Goal: Task Accomplishment & Management: Manage account settings

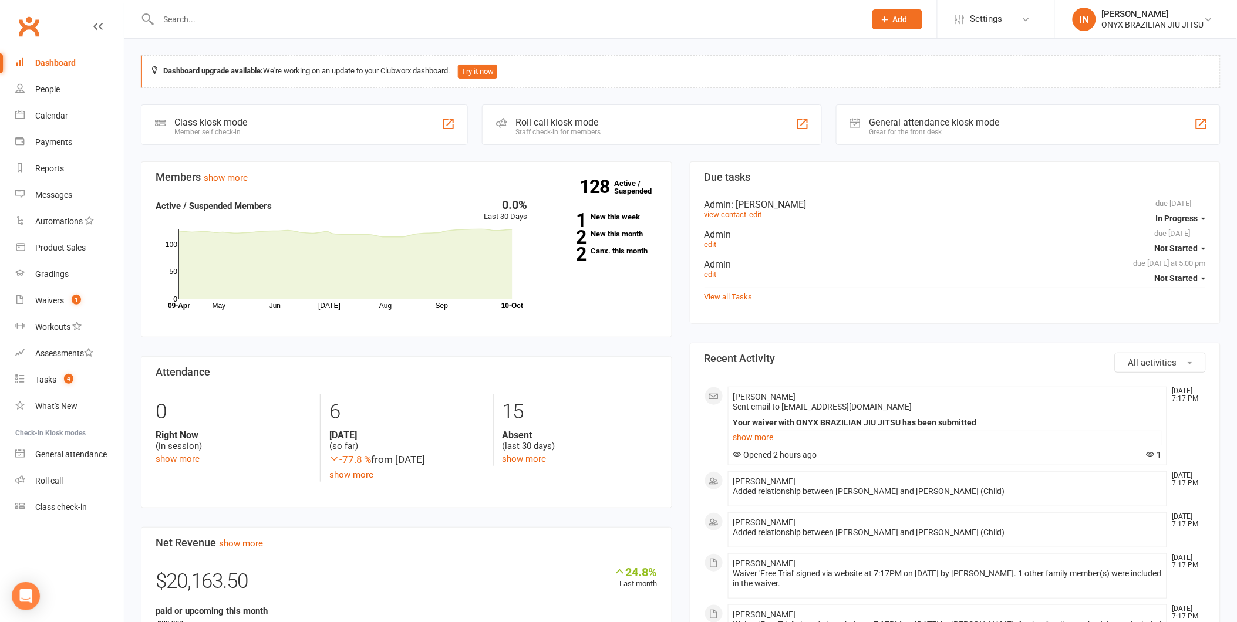
click at [210, 345] on div "Members show more 0.0% Last 30 Days Active / Suspended Members May Jun [DATE] A…" at bounding box center [406, 561] width 549 height 800
click at [45, 297] on div "Waivers" at bounding box center [49, 300] width 29 height 9
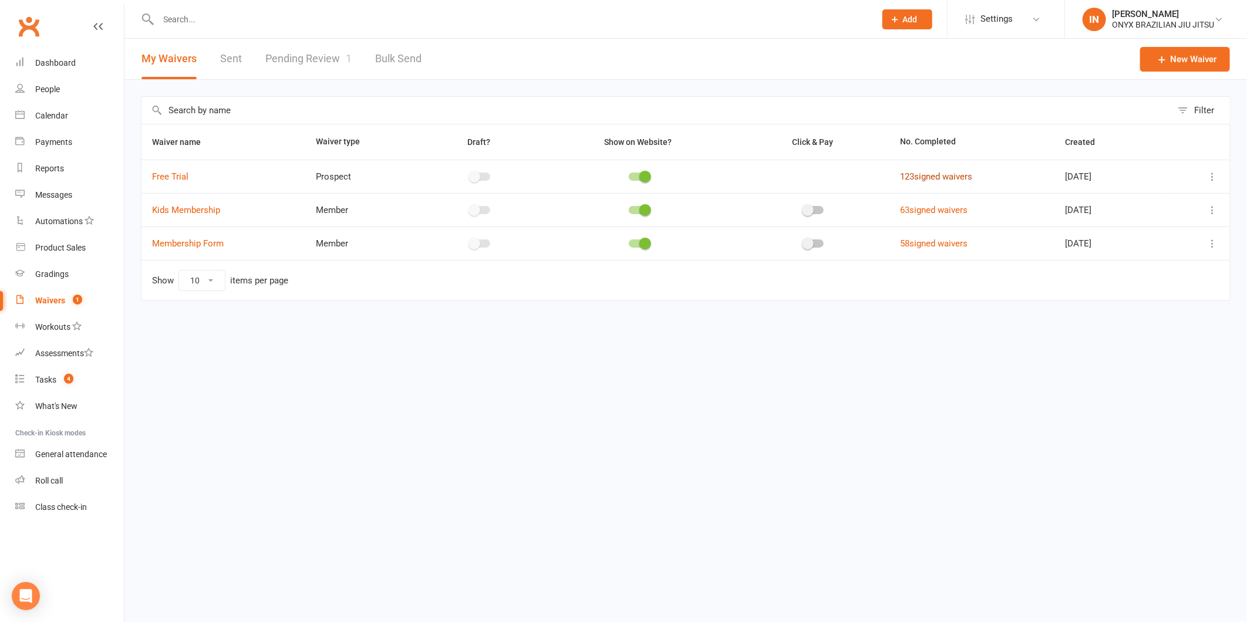
click at [919, 180] on link "123 signed waivers" at bounding box center [936, 176] width 72 height 11
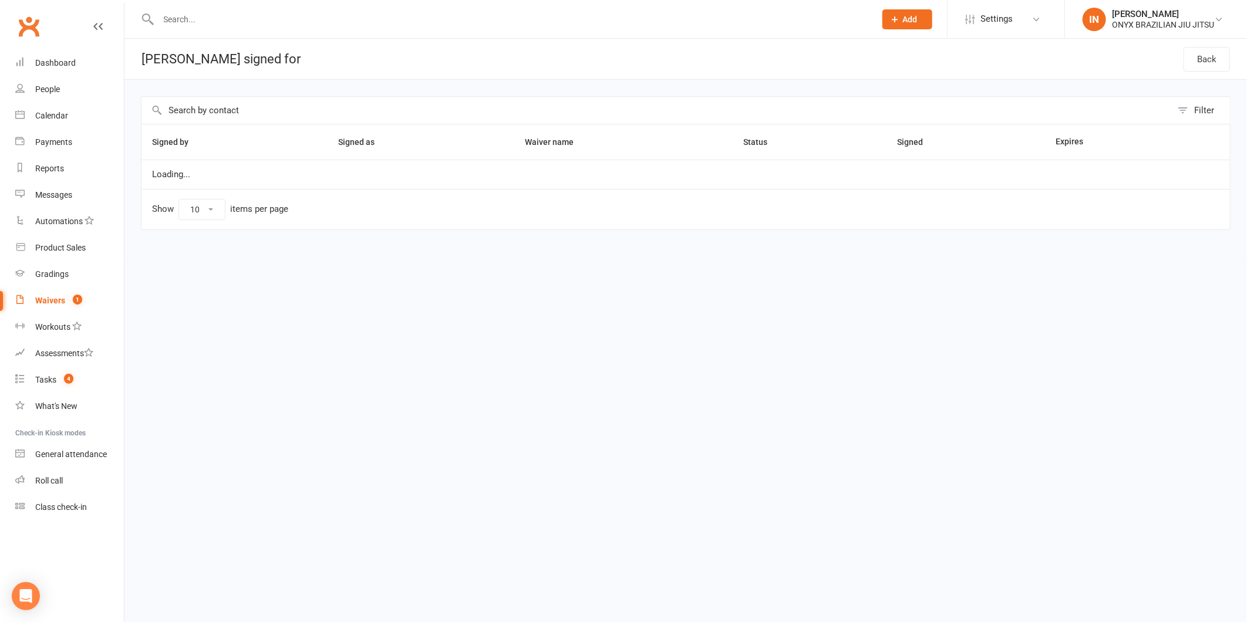
select select "100"
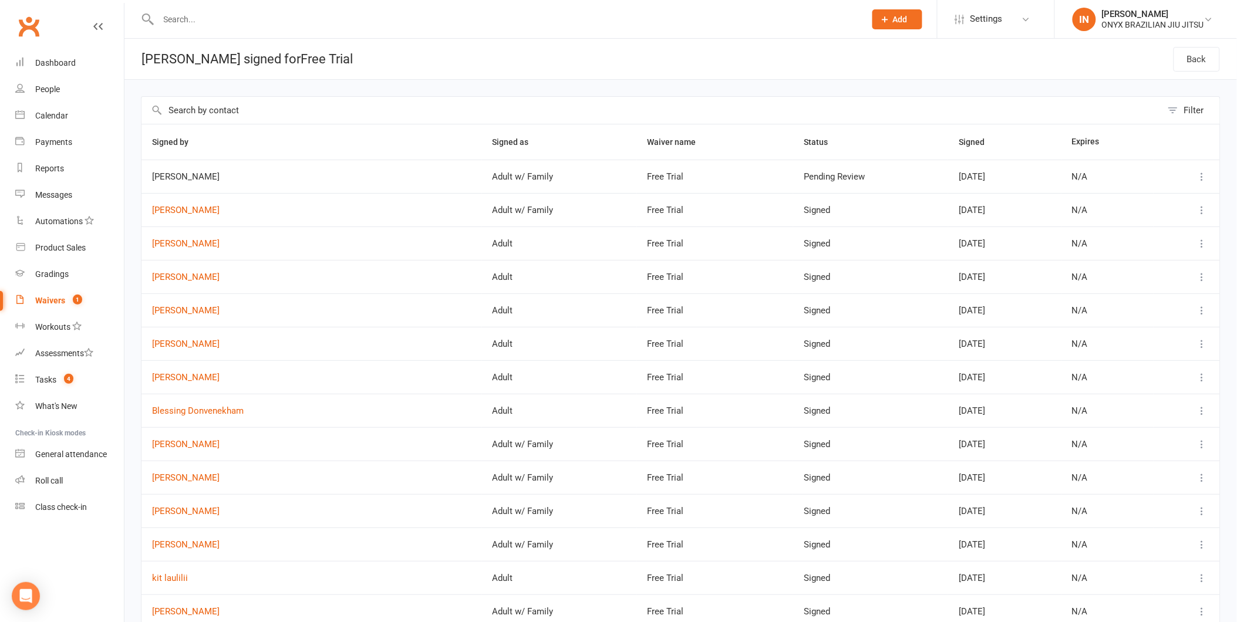
click at [188, 177] on span "[PERSON_NAME]" at bounding box center [311, 177] width 319 height 10
click at [1202, 179] on icon at bounding box center [1203, 177] width 12 height 12
click at [43, 298] on div "Waivers" at bounding box center [50, 300] width 30 height 9
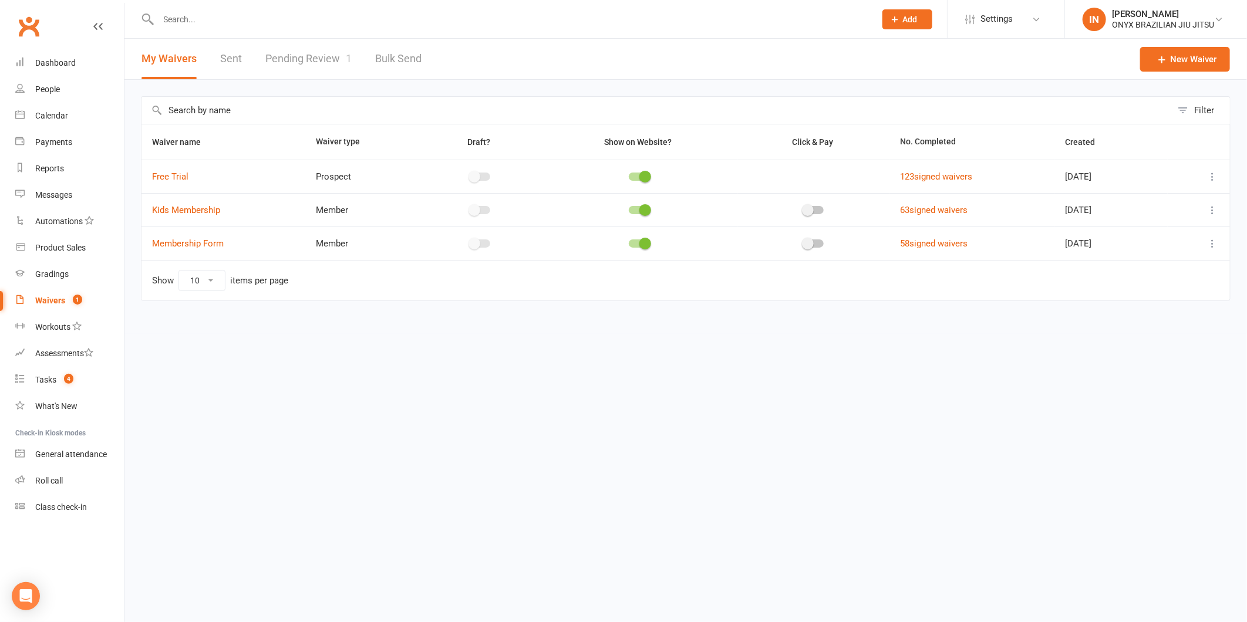
click at [318, 53] on link "Pending Review 1" at bounding box center [308, 59] width 86 height 41
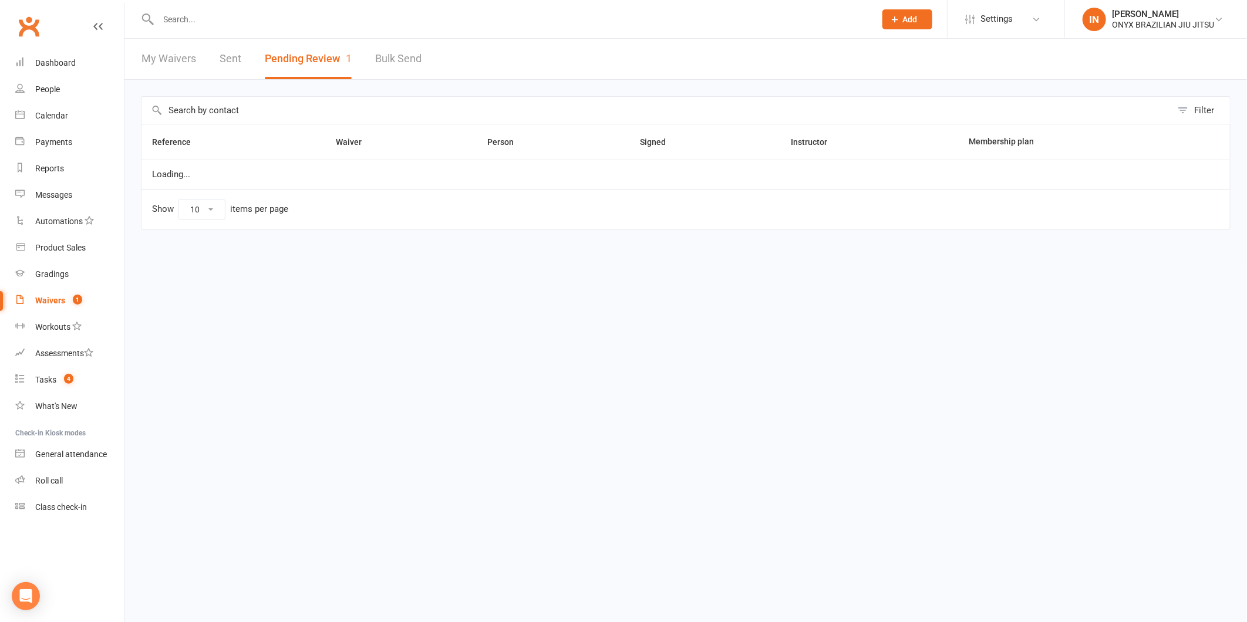
select select "25"
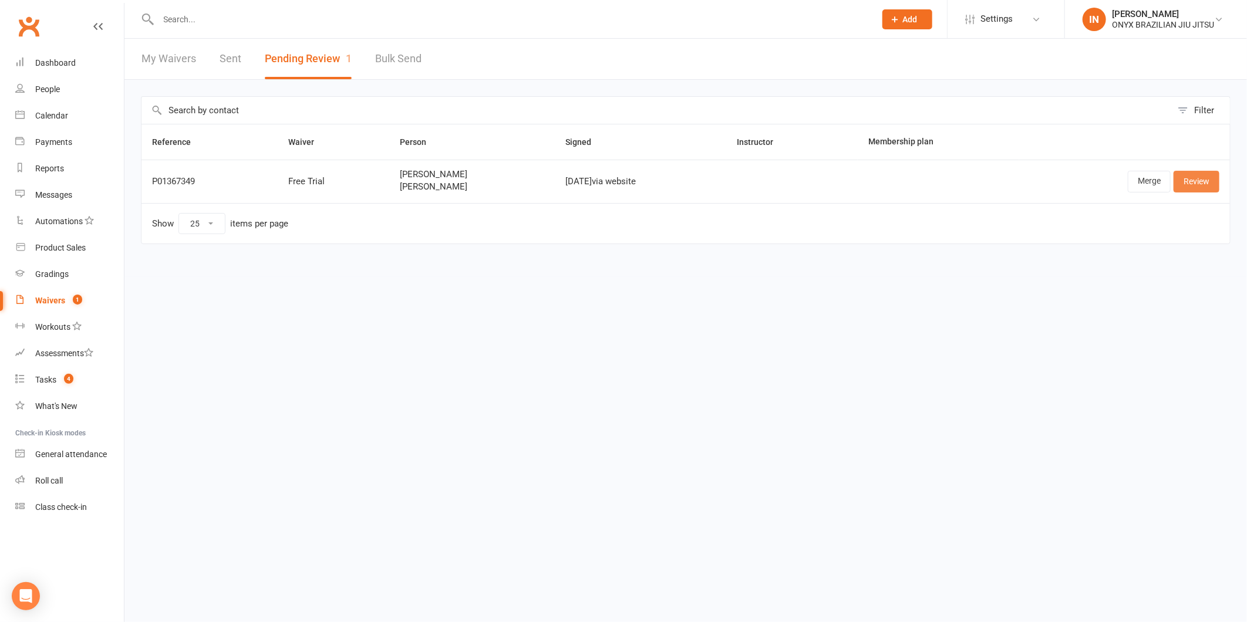
click at [1196, 176] on link "Review" at bounding box center [1197, 181] width 46 height 21
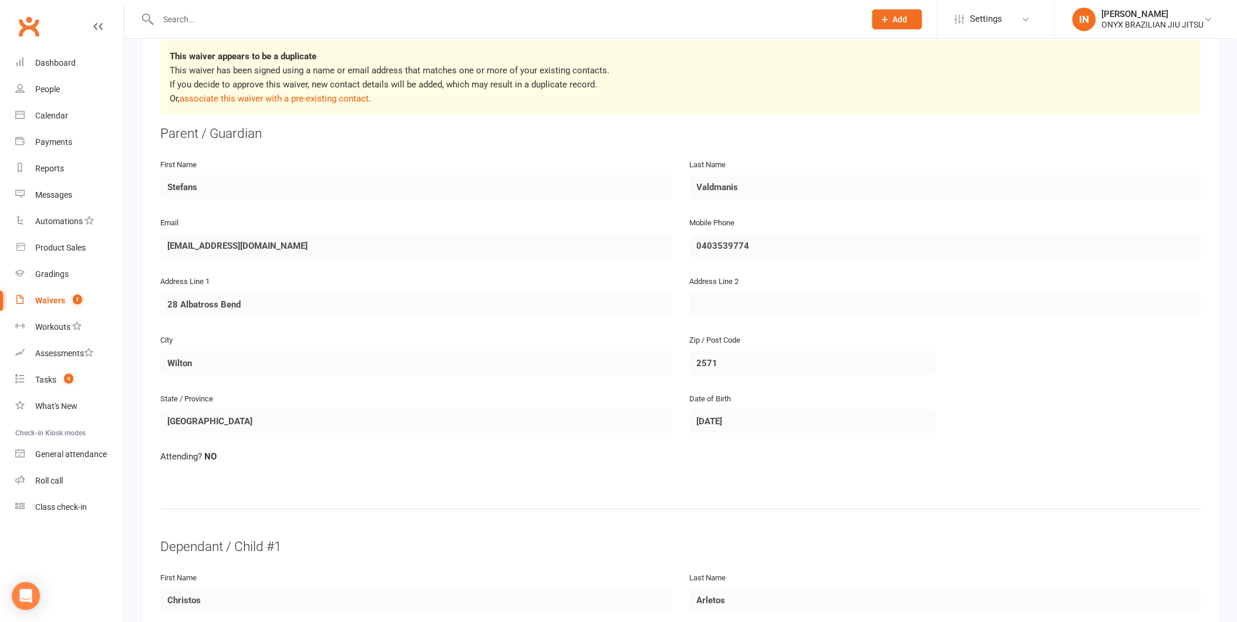
scroll to position [261, 0]
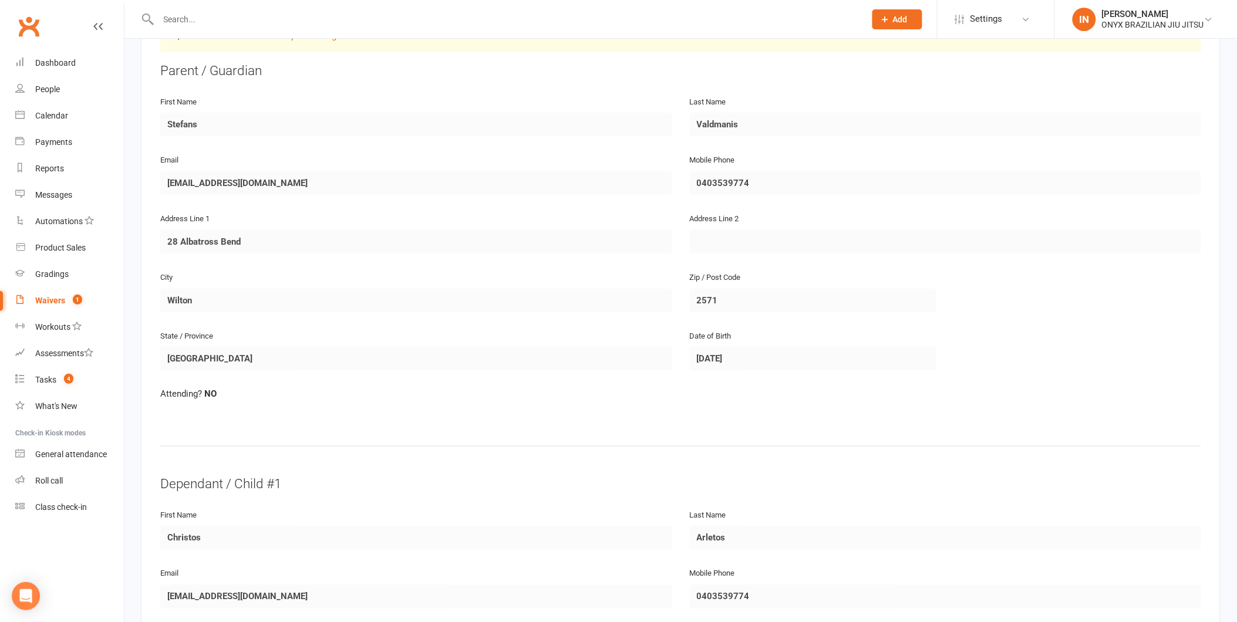
click at [452, 413] on div "Attending? NO" at bounding box center [681, 402] width 1059 height 31
click at [425, 412] on div "Attending? NO" at bounding box center [681, 402] width 1059 height 31
click at [166, 432] on fieldset "Parent / Guardian First Name [PERSON_NAME] Last Name [PERSON_NAME] Email [EMAIL…" at bounding box center [680, 268] width 1041 height 413
click at [309, 418] on fieldset "Parent / Guardian First Name [PERSON_NAME] Last Name [PERSON_NAME] Email [EMAIL…" at bounding box center [680, 268] width 1041 height 413
click at [278, 387] on div "Attending? NO" at bounding box center [680, 394] width 1041 height 14
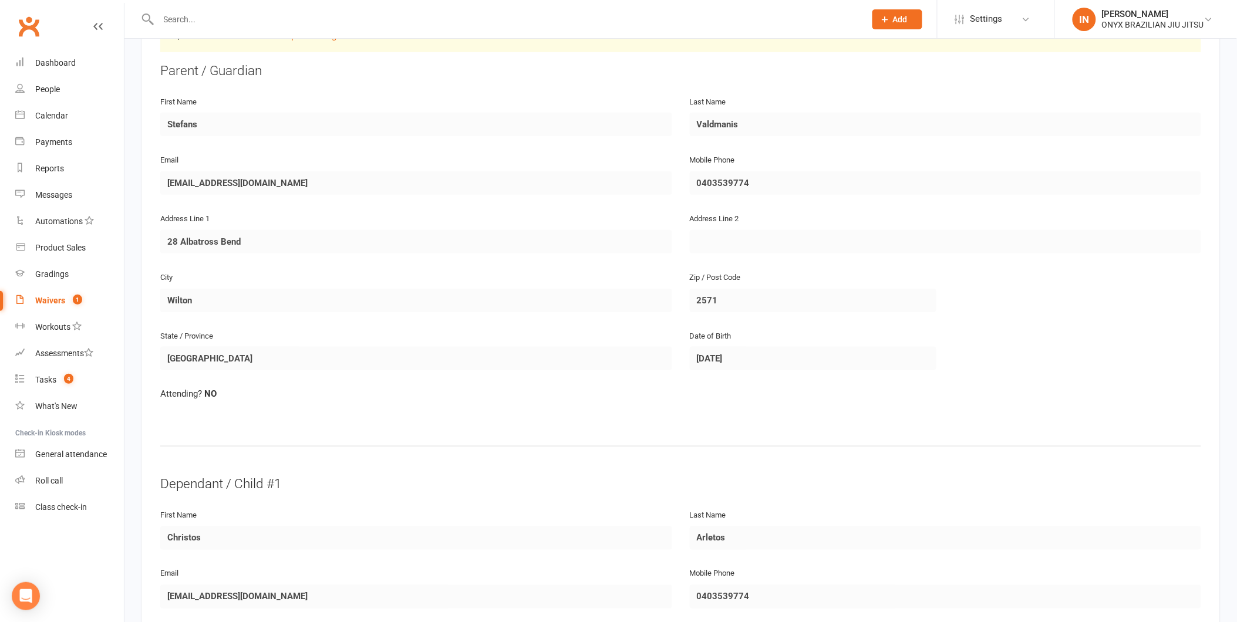
click at [617, 408] on div "Attending? NO" at bounding box center [681, 402] width 1059 height 31
drag, startPoint x: 612, startPoint y: 408, endPoint x: 547, endPoint y: 413, distance: 66.0
click at [592, 412] on div "Attending? NO" at bounding box center [681, 402] width 1059 height 31
click at [541, 415] on div "Attending? NO" at bounding box center [681, 402] width 1059 height 31
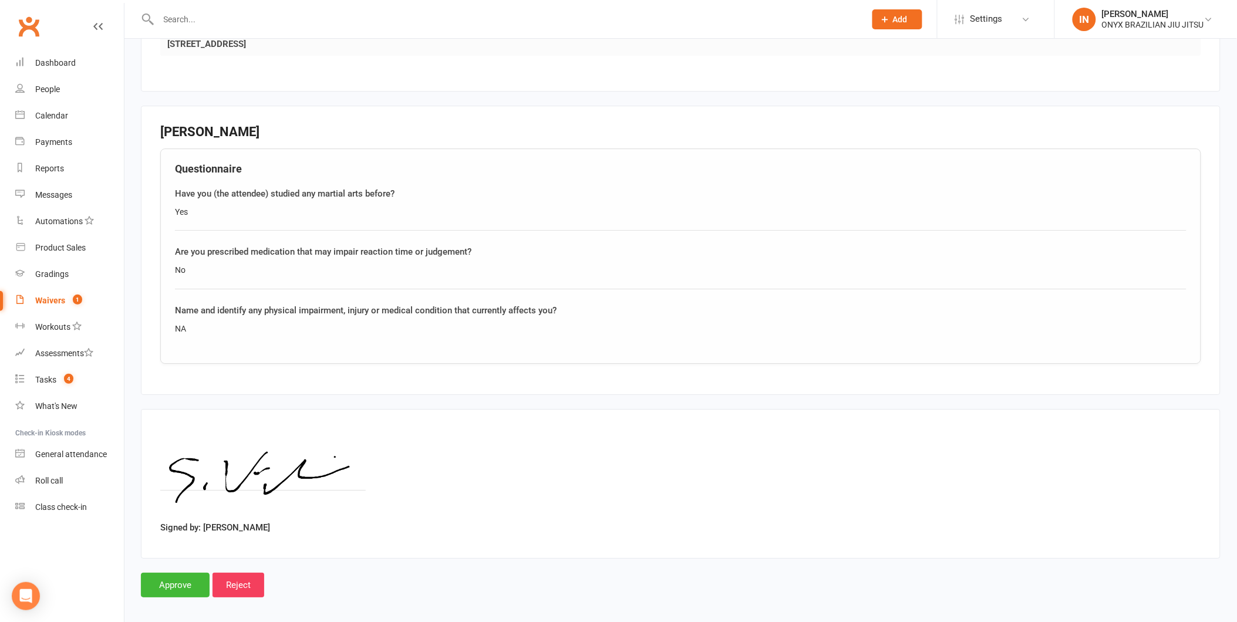
scroll to position [1254, 0]
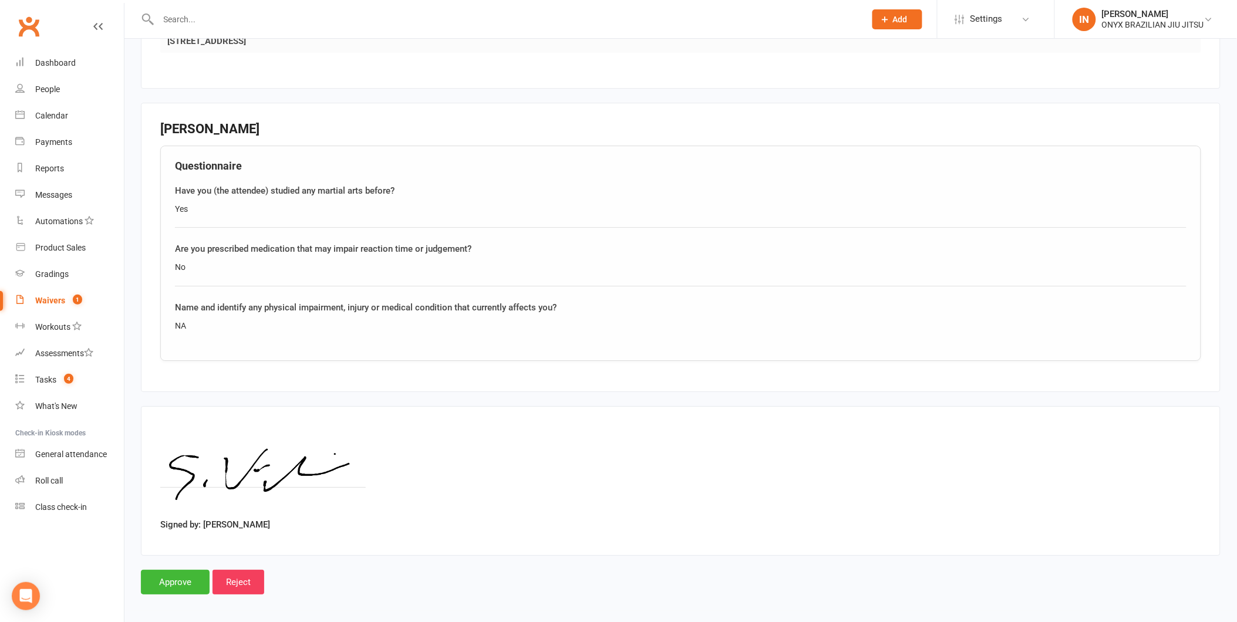
click at [419, 474] on div "Signed by: [PERSON_NAME]" at bounding box center [680, 481] width 1041 height 111
click at [162, 572] on input "Approve" at bounding box center [175, 582] width 69 height 25
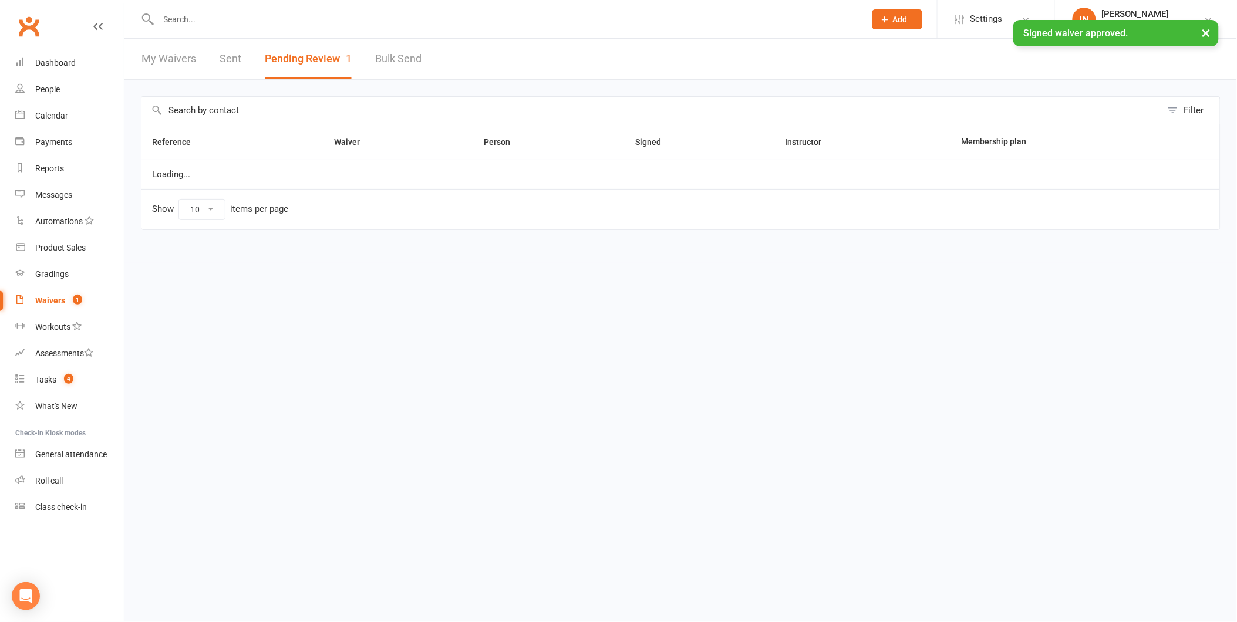
select select "25"
click at [1213, 29] on button "×" at bounding box center [1216, 32] width 21 height 25
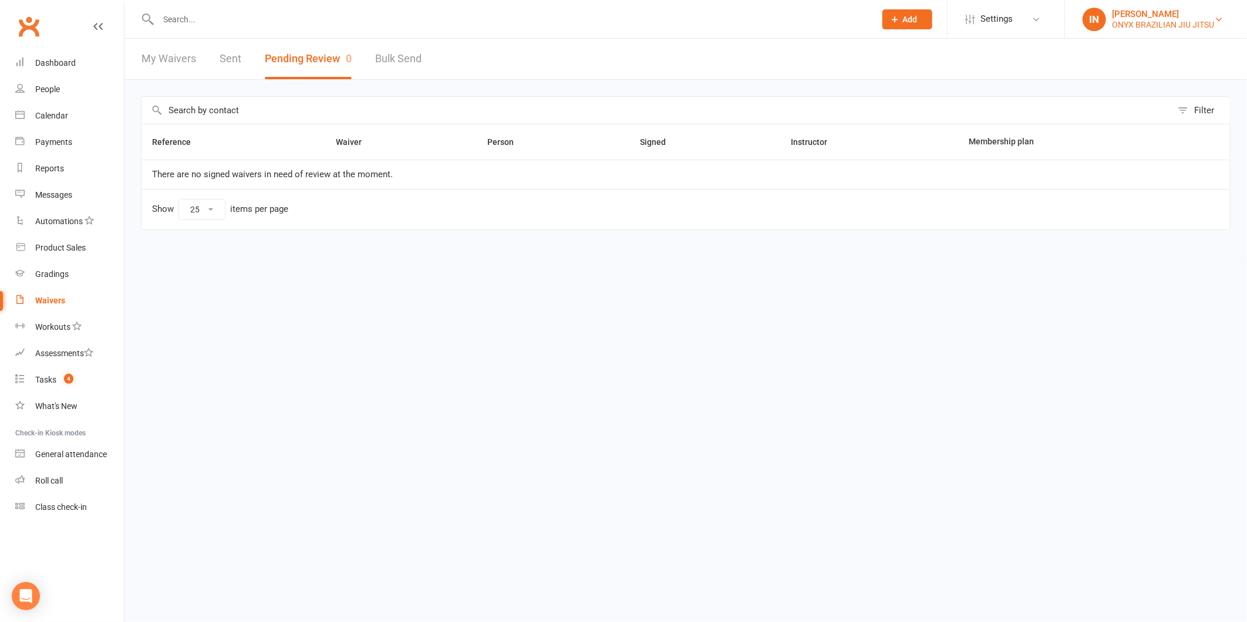
click at [1170, 16] on div "[PERSON_NAME]" at bounding box center [1163, 14] width 102 height 11
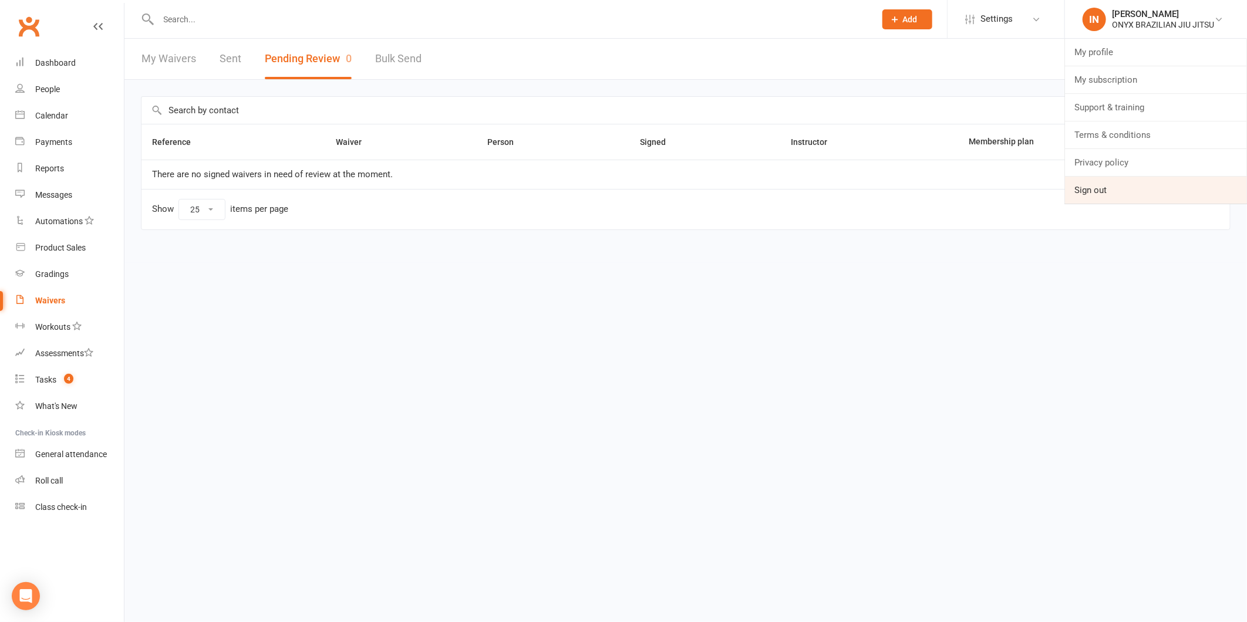
click at [1116, 193] on link "Sign out" at bounding box center [1156, 190] width 182 height 27
